Goal: Transaction & Acquisition: Purchase product/service

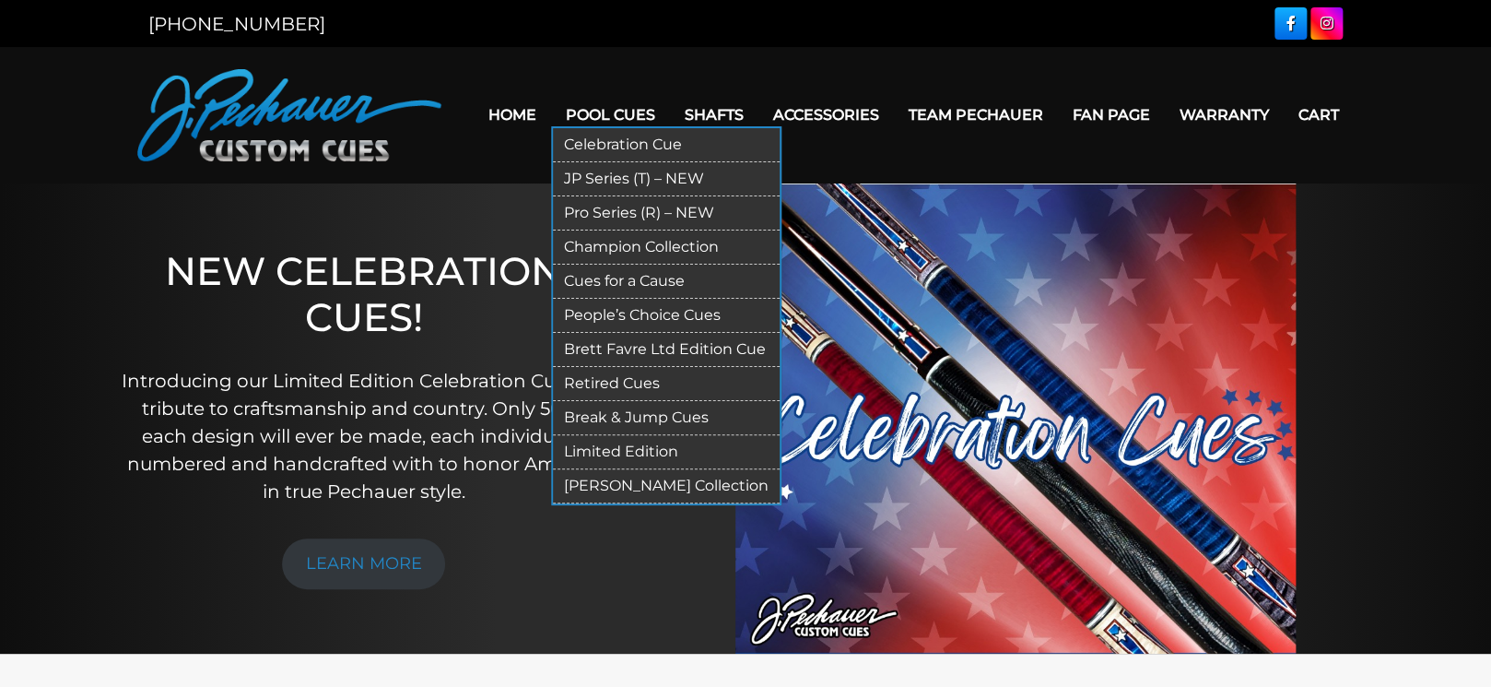
click at [608, 211] on link "Pro Series (R) – NEW" at bounding box center [666, 213] width 227 height 34
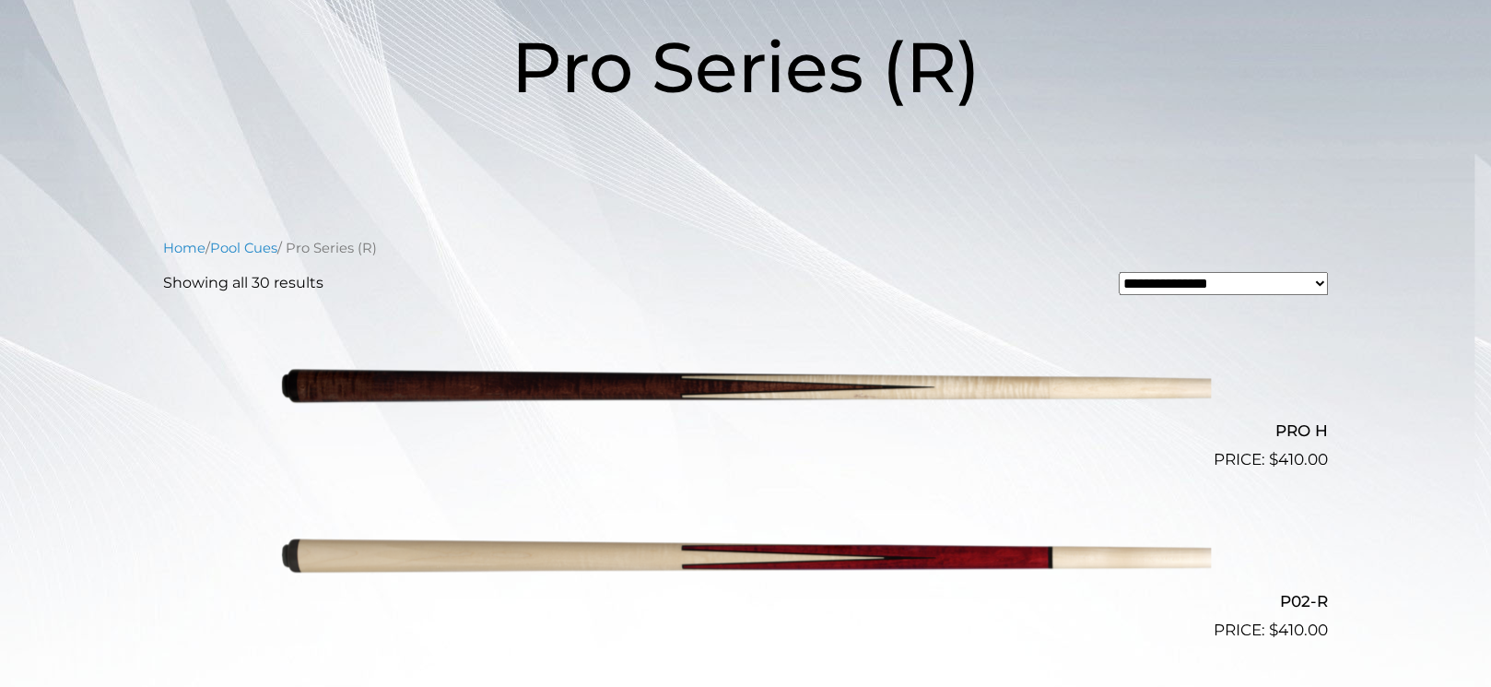
scroll to position [296, 0]
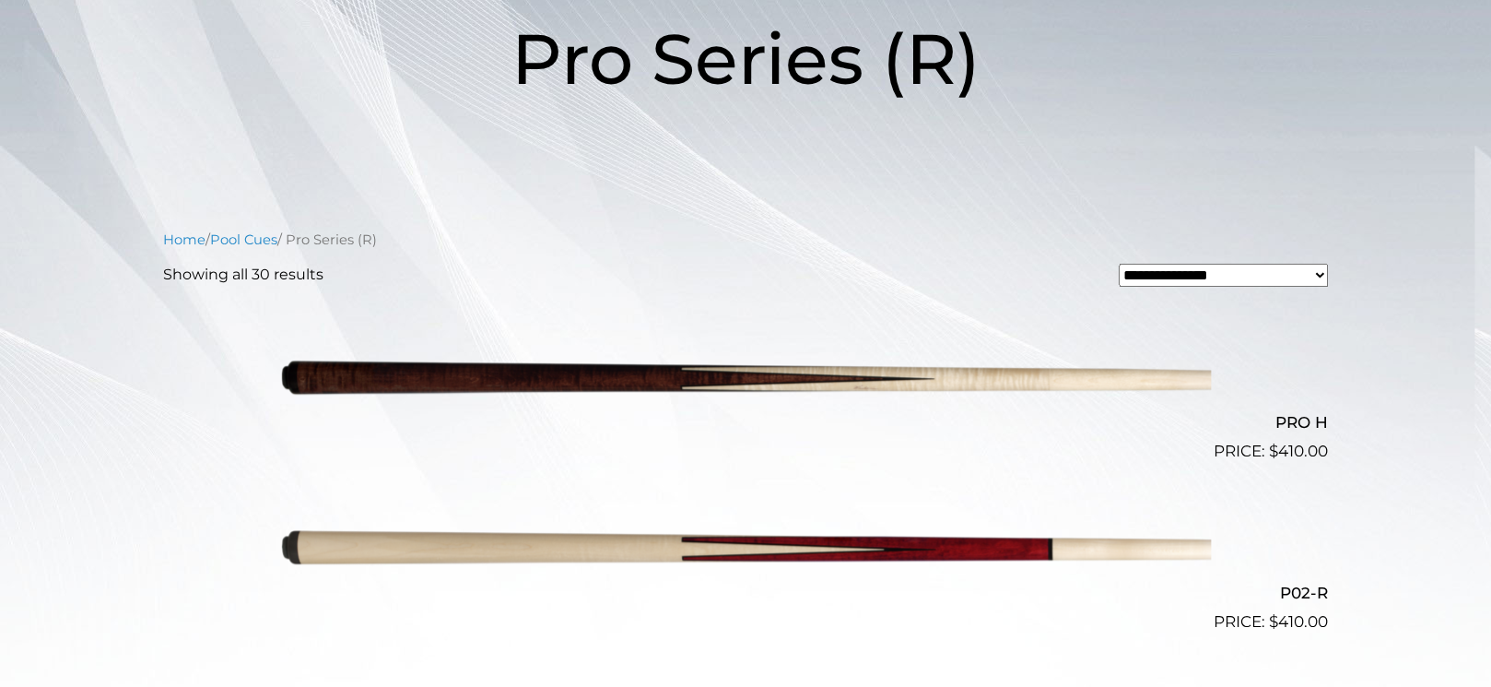
click at [577, 248] on nav "Home / Pool Cues / Pro Series (R)" at bounding box center [745, 240] width 1165 height 20
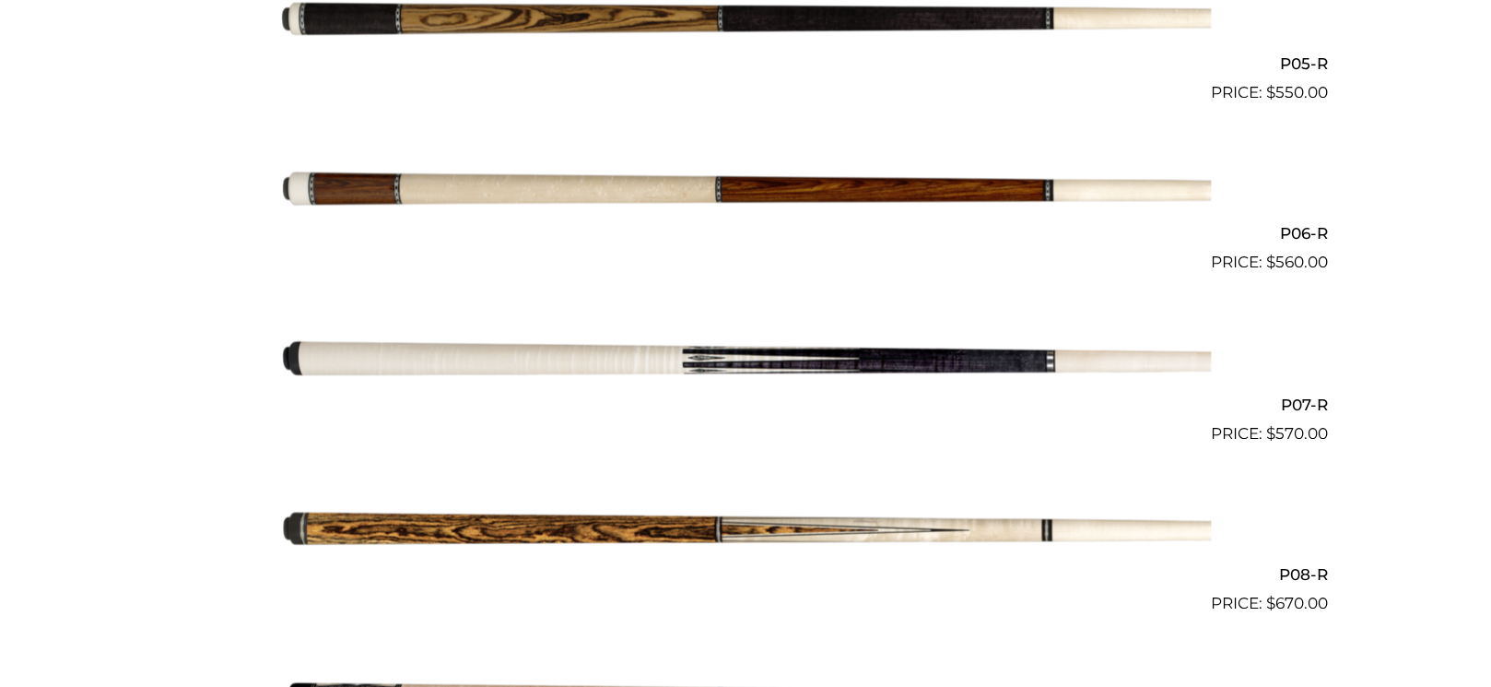
scroll to position [1382, 0]
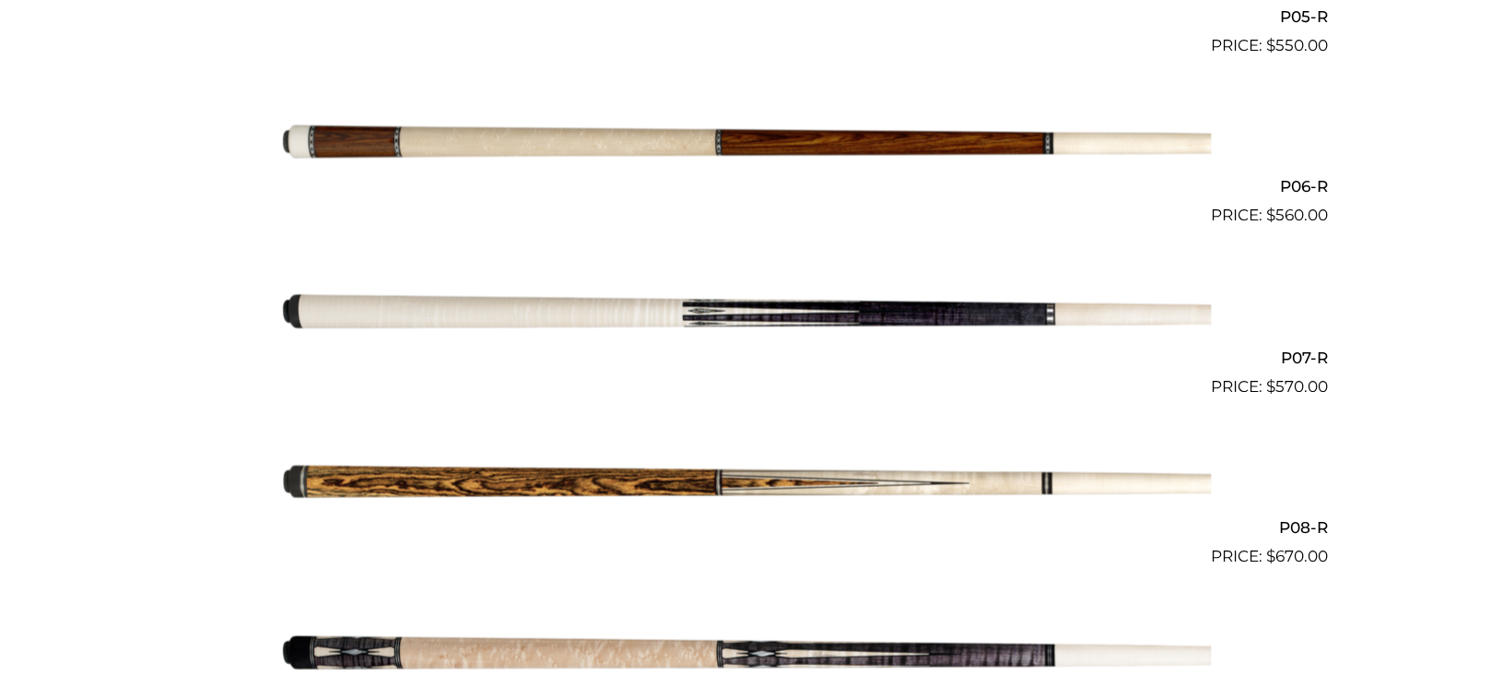
click at [629, 311] on img at bounding box center [745, 312] width 931 height 155
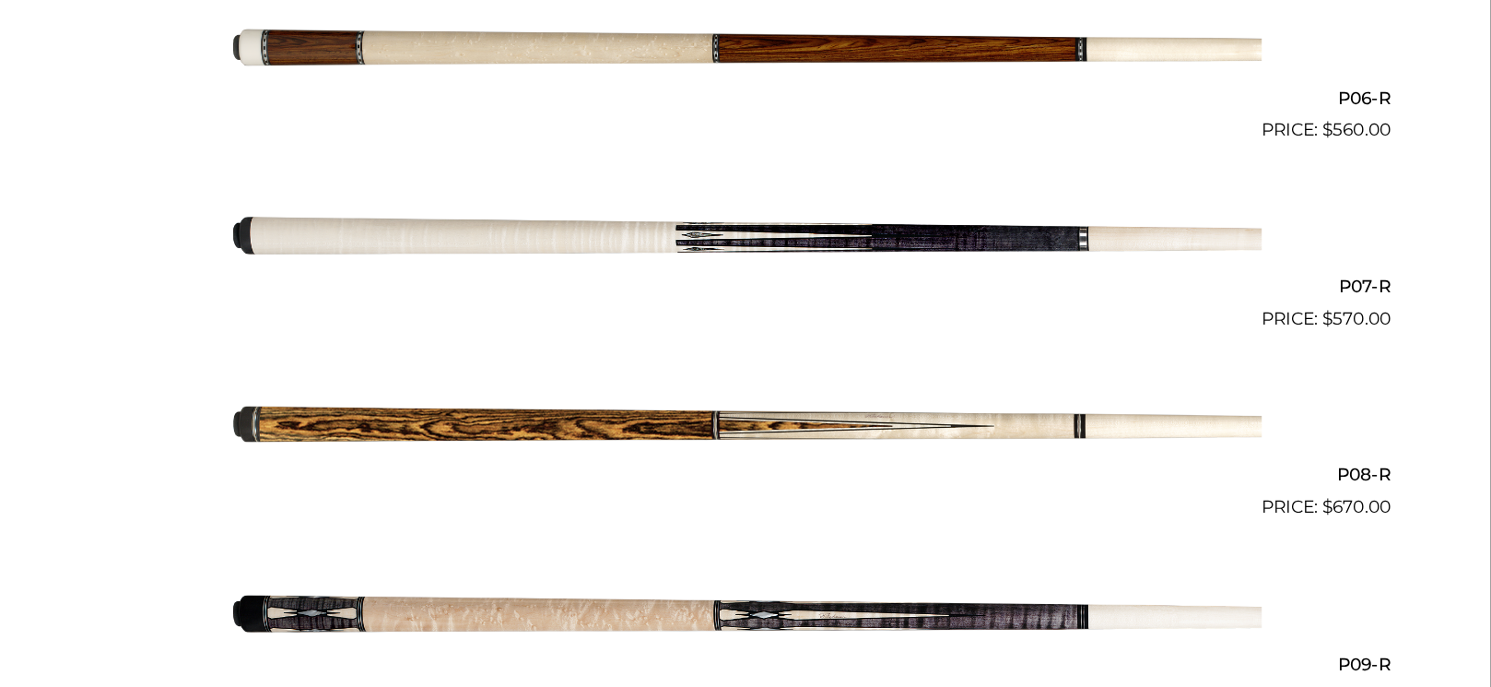
scroll to position [1480, 0]
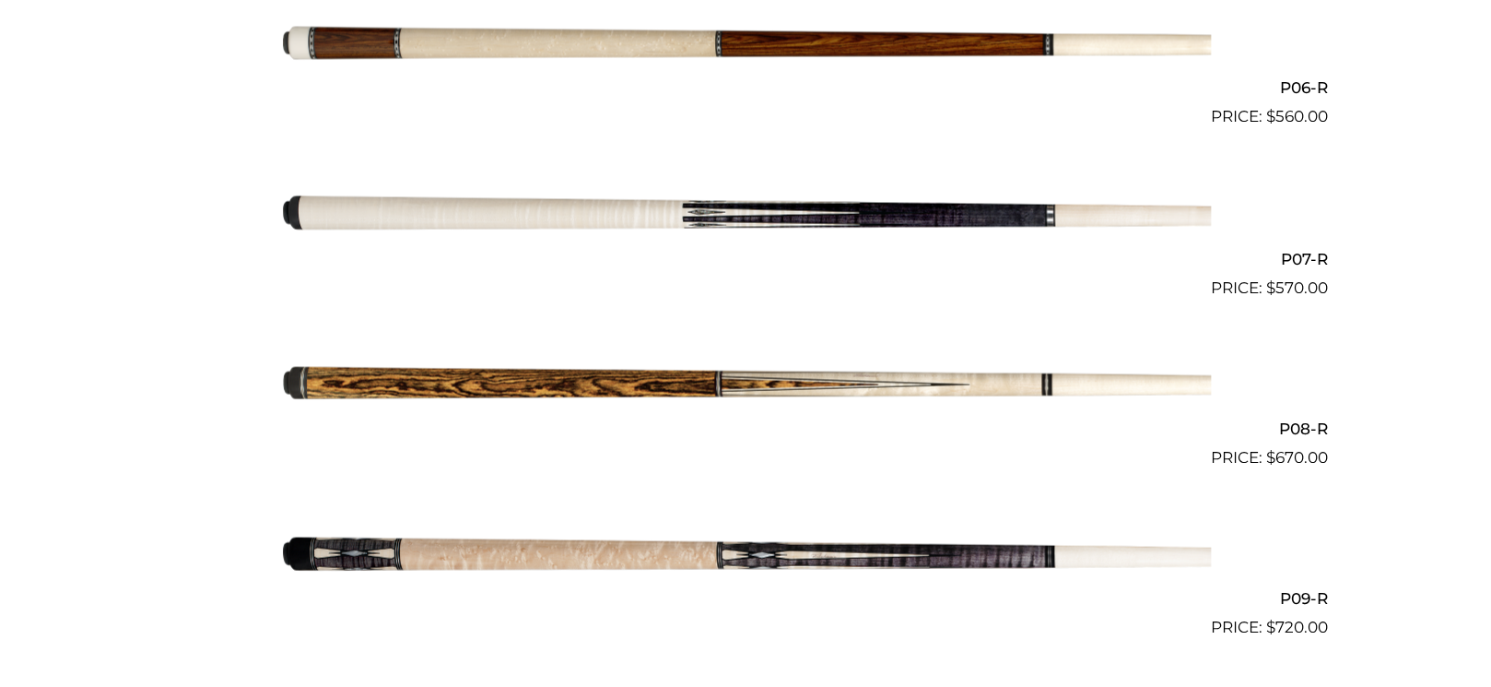
click at [703, 220] on img at bounding box center [745, 213] width 931 height 155
